Goal: Transaction & Acquisition: Subscribe to service/newsletter

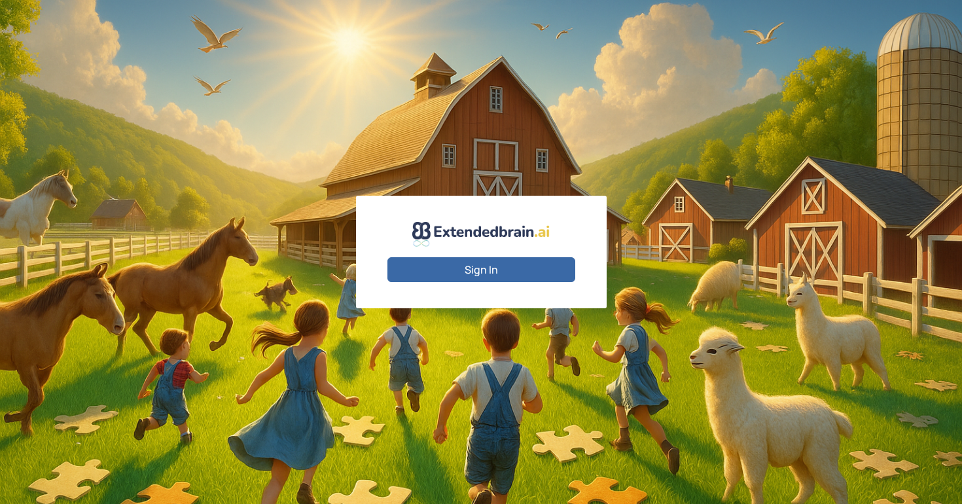
click at [455, 277] on button "Sign In" at bounding box center [482, 269] width 188 height 25
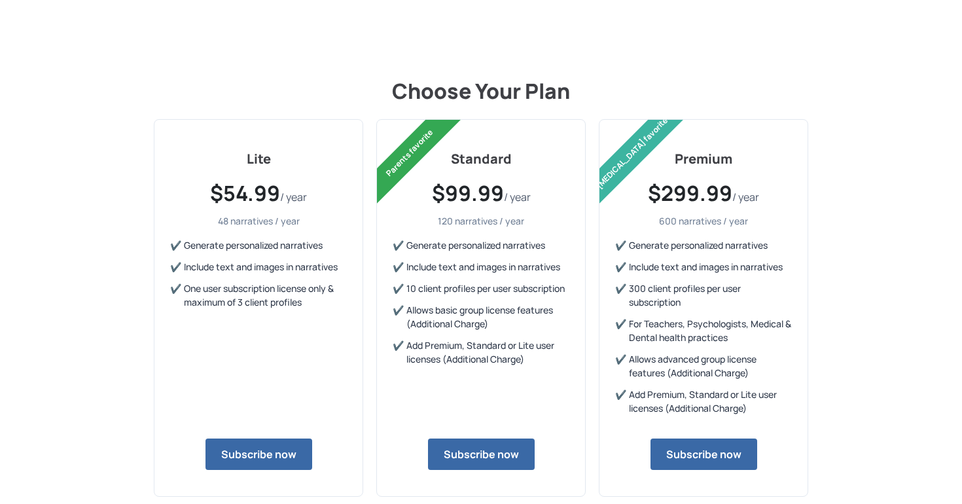
click at [846, 302] on div "Choose Your Plan Lite $54.99 / year 48 narratives / year Generate personalized …" at bounding box center [481, 302] width 786 height 605
